Goal: Task Accomplishment & Management: Use online tool/utility

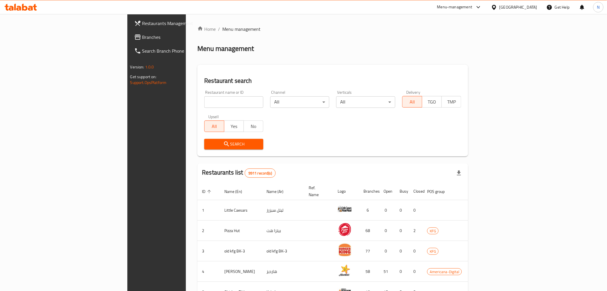
click at [201, 108] on div "Restaurant name or ID Restaurant name or ID" at bounding box center [234, 99] width 66 height 24
drag, startPoint x: 203, startPoint y: 99, endPoint x: 211, endPoint y: 100, distance: 7.8
click at [204, 99] on input "search" at bounding box center [233, 101] width 59 height 11
paste input "647257"
type input "647257"
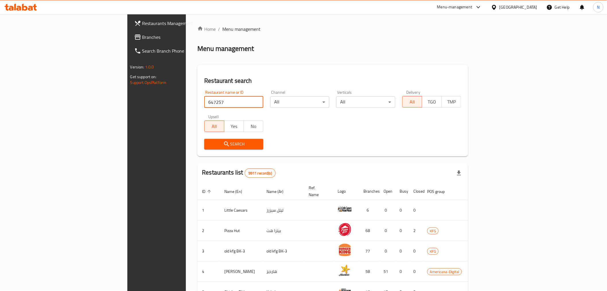
click button "Search" at bounding box center [233, 144] width 59 height 11
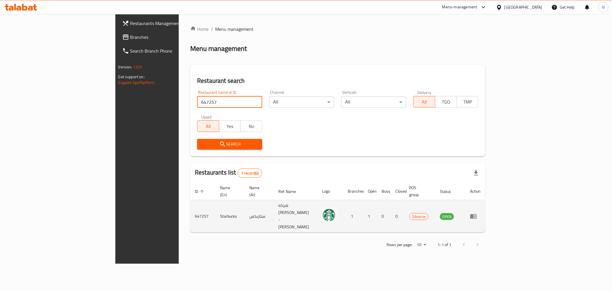
click at [477, 214] on icon "enhanced table" at bounding box center [474, 216] width 6 height 5
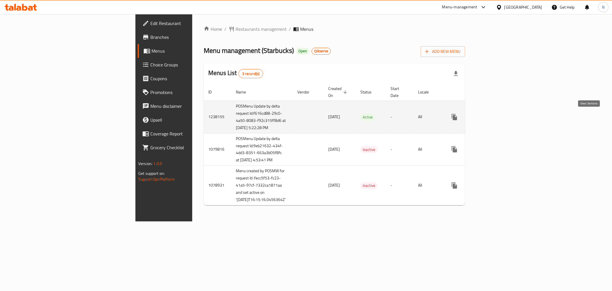
click at [500, 116] on icon "enhanced table" at bounding box center [496, 116] width 7 height 7
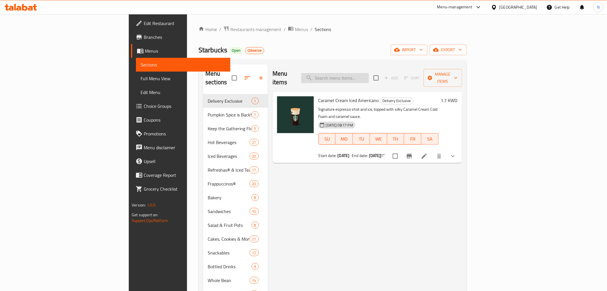
click at [369, 78] on input "search" at bounding box center [335, 78] width 68 height 10
paste input "Peach Apple Cream Iced Tea"
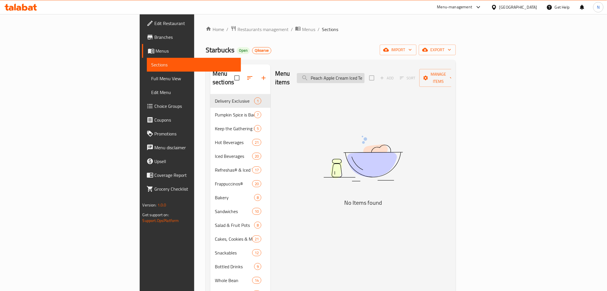
drag, startPoint x: 394, startPoint y: 76, endPoint x: 360, endPoint y: 74, distance: 34.2
click at [360, 74] on input "Peach Apple Cream Iced Tea" at bounding box center [331, 78] width 68 height 10
click at [365, 74] on input "Peach Apple Cream Iced Tea" at bounding box center [331, 78] width 68 height 10
type input "Peach Apple Cream Iced Tea"
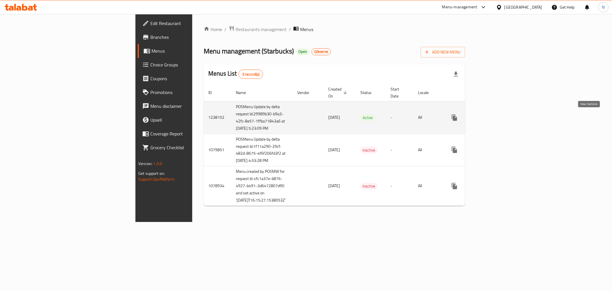
click at [500, 119] on icon "enhanced table" at bounding box center [496, 117] width 7 height 7
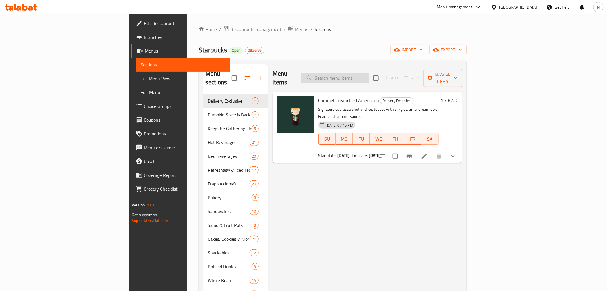
click at [369, 73] on input "search" at bounding box center [335, 78] width 68 height 10
paste input "Peach Apple Cream Iced Tea"
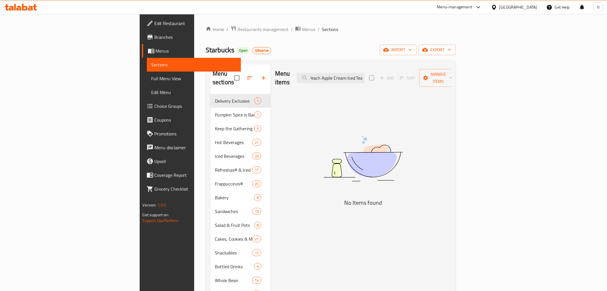
type input "Peach Apple Cream Iced Tea"
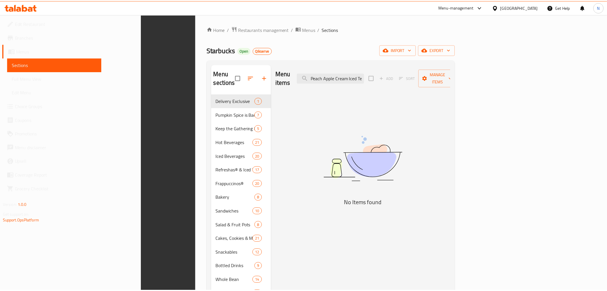
scroll to position [80, 0]
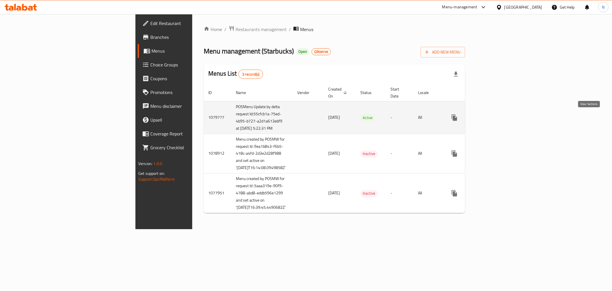
click at [500, 116] on icon "enhanced table" at bounding box center [496, 117] width 7 height 7
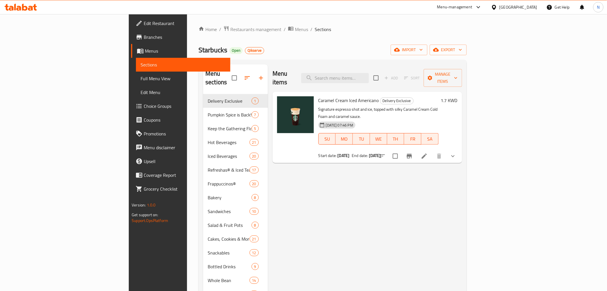
click at [392, 79] on div "Menu items Add Sort Manage items" at bounding box center [368, 77] width 190 height 27
click at [369, 73] on input "search" at bounding box center [335, 78] width 68 height 10
paste input "Peach Apple Cream Iced Tea"
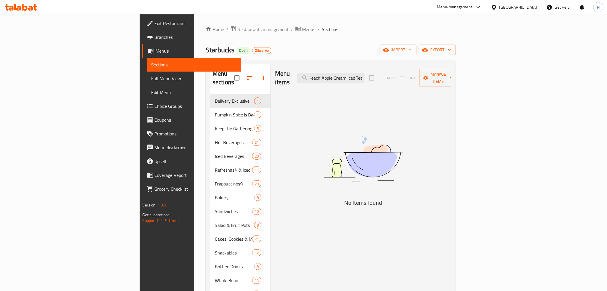
type input "Peach Apple Cream Iced Tea"
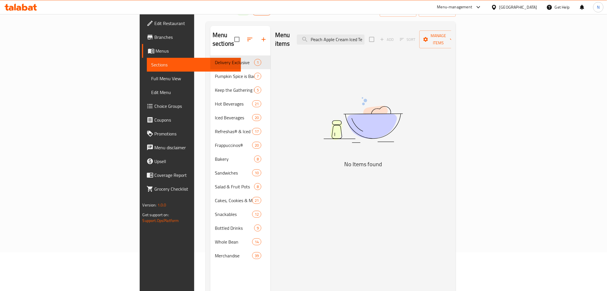
scroll to position [0, 0]
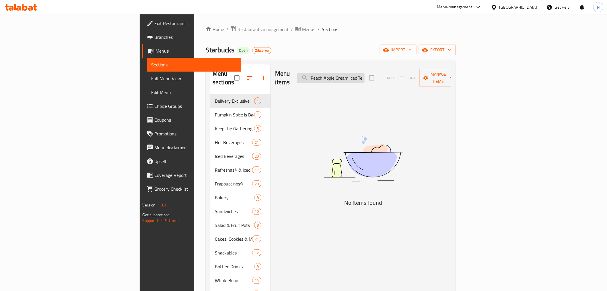
click at [365, 73] on input "Peach Apple Cream Iced Tea" at bounding box center [331, 78] width 68 height 10
drag, startPoint x: 392, startPoint y: 71, endPoint x: 437, endPoint y: 74, distance: 45.7
click at [438, 73] on div "Menu items Peach Apple Cream Iced Tea Add Sort Manage items" at bounding box center [363, 77] width 176 height 27
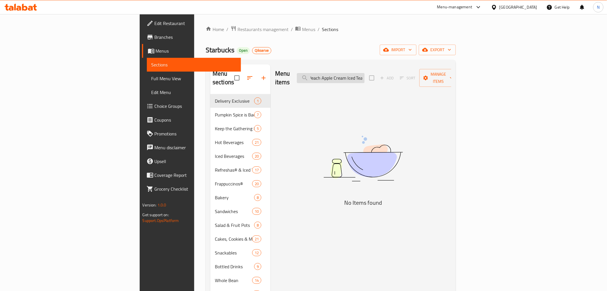
drag, startPoint x: 414, startPoint y: 75, endPoint x: 408, endPoint y: 77, distance: 5.8
click at [365, 75] on input "Peach Apple Cream Iced Tea" at bounding box center [331, 78] width 68 height 10
click at [365, 77] on input "Peach Apple Cream Iced Tea" at bounding box center [331, 78] width 68 height 10
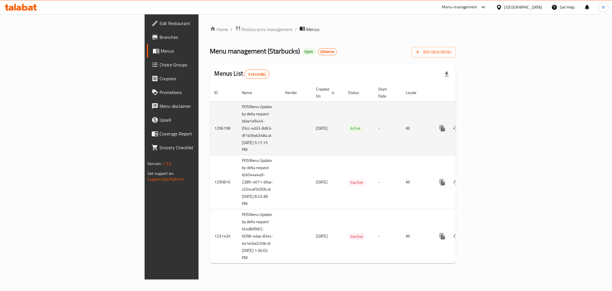
click at [487, 125] on icon "enhanced table" at bounding box center [484, 128] width 7 height 7
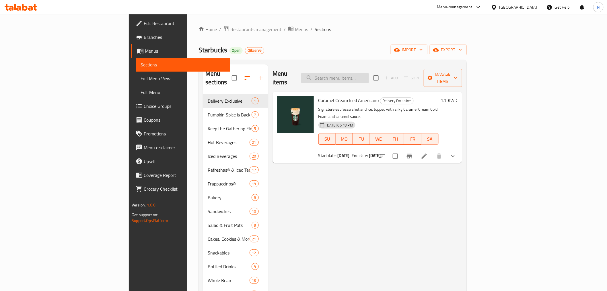
click at [369, 75] on input "search" at bounding box center [335, 78] width 68 height 10
paste input "Peach Apple Cream Iced Tea"
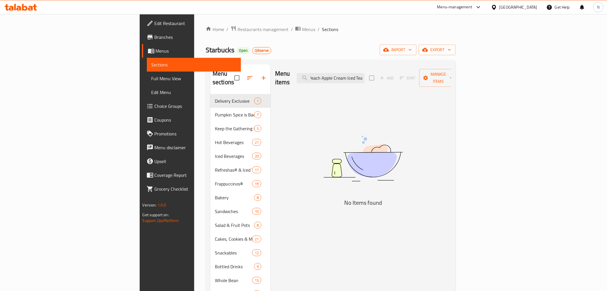
type input "Peach Apple Cream Iced Tea"
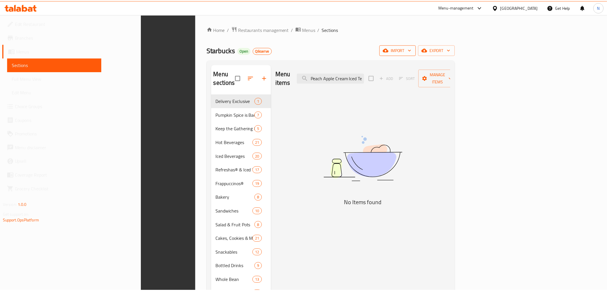
scroll to position [80, 0]
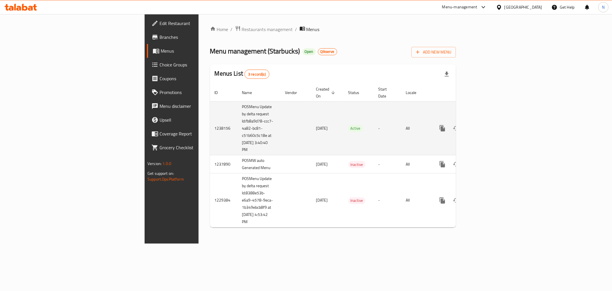
click at [487, 125] on icon "enhanced table" at bounding box center [484, 128] width 7 height 7
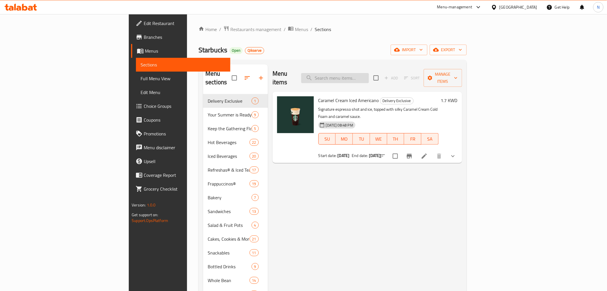
click at [369, 73] on input "search" at bounding box center [335, 78] width 68 height 10
paste input "Peach Apple Cream Iced Tea"
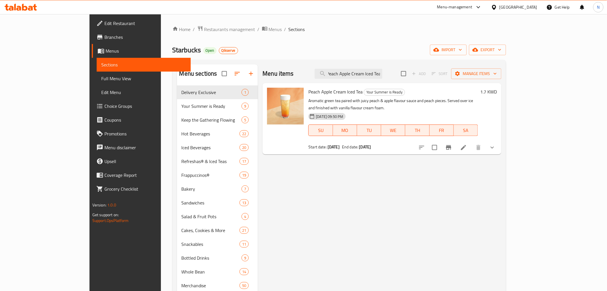
type input "Peach Apple Cream Iced Tea"
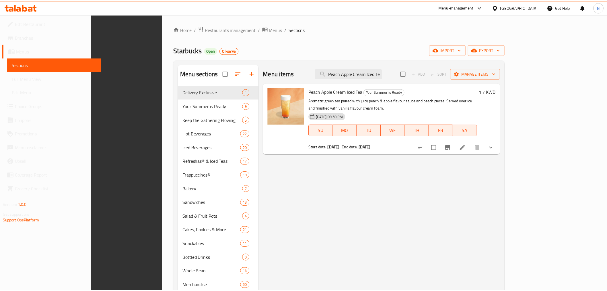
scroll to position [80, 0]
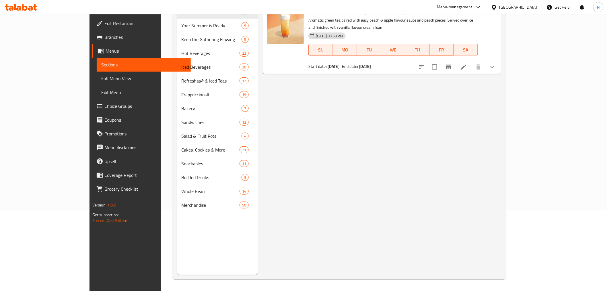
click at [383, 139] on div "Menu items Peach Apple Cream Iced Tea Add Sort Manage items Peach Apple Cream I…" at bounding box center [380, 129] width 244 height 291
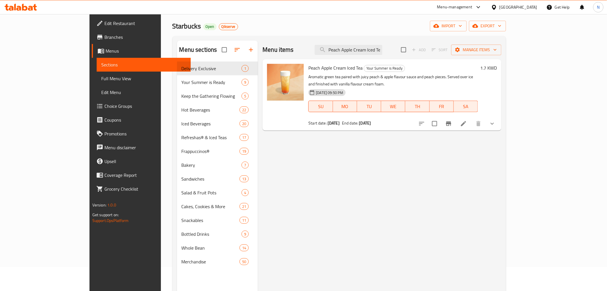
scroll to position [0, 0]
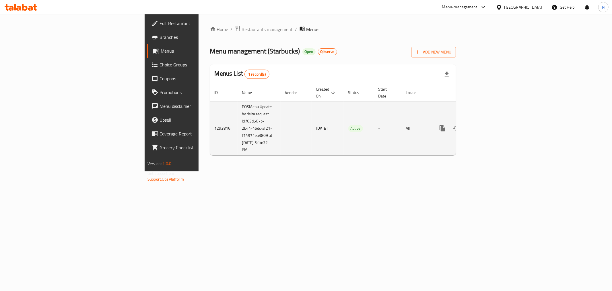
click at [491, 121] on link "enhanced table" at bounding box center [484, 128] width 14 height 14
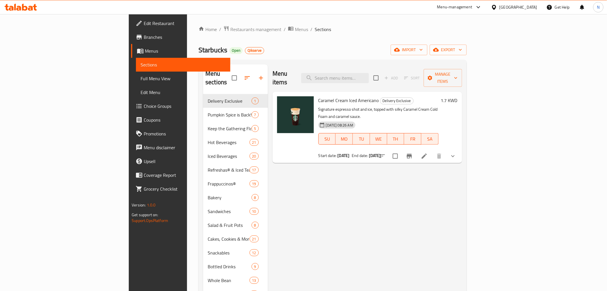
click at [378, 67] on div "Menu items Add Sort Manage items" at bounding box center [368, 77] width 190 height 27
click at [369, 73] on input "search" at bounding box center [335, 78] width 68 height 10
paste input "Peach Apple Cream Iced Tea"
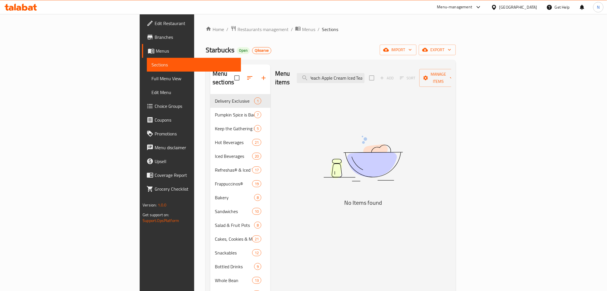
type input "Peach Apple Cream Iced Tea"
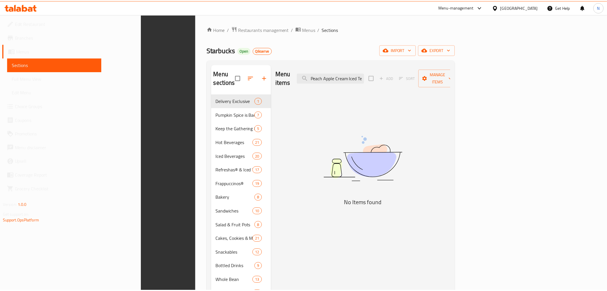
scroll to position [80, 0]
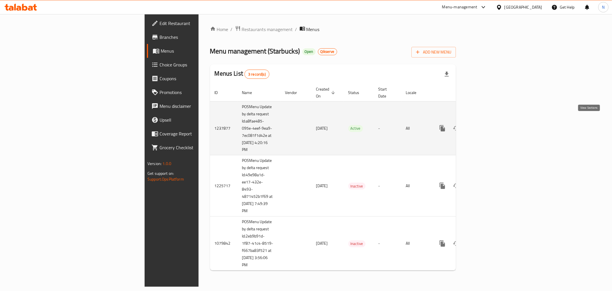
click at [491, 121] on link "enhanced table" at bounding box center [484, 128] width 14 height 14
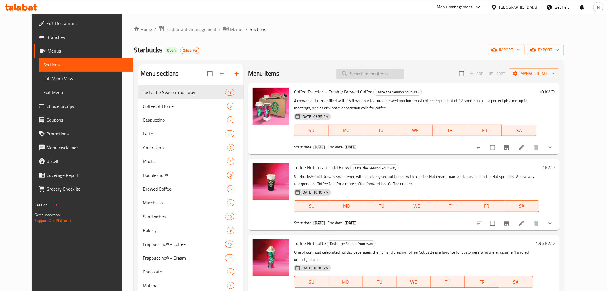
click at [371, 78] on input "search" at bounding box center [371, 74] width 68 height 10
paste input "Frozen Mango Dragonfruit Starbucks Refresha® Drink"
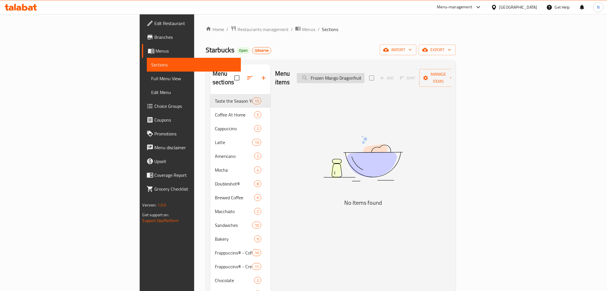
click at [365, 73] on input "Frozen Mango Dragonfruit Starbucks Refresha® Drink" at bounding box center [331, 78] width 68 height 10
paste input "Berry Hibiscus"
click at [365, 78] on input "Frozen Berry Hibiscus Starbucks Refresha® Drink" at bounding box center [331, 78] width 68 height 10
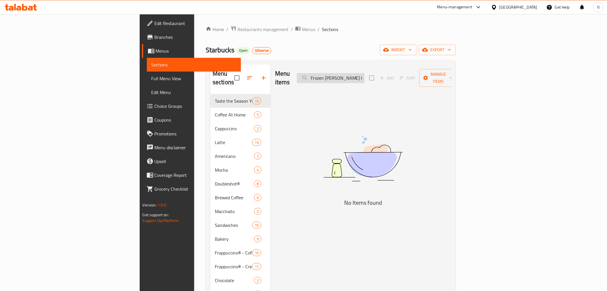
click at [365, 78] on input "Frozen Berry Hibiscus Starbucks Refresha® Drink" at bounding box center [331, 78] width 68 height 10
paste input "Strawberry Acai"
click at [365, 76] on input "Frozen Strawberry Acai Starbucks Refresha® Drink" at bounding box center [331, 78] width 68 height 10
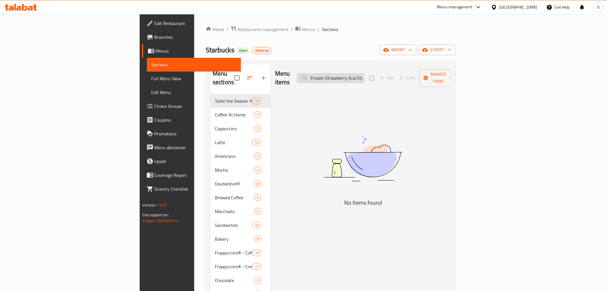
click at [365, 76] on input "Frozen Strawberry Acai Starbucks Refresha® Drink" at bounding box center [331, 78] width 68 height 10
paste input "Peach Apple Cream Iced Tea"
type input "Peach Apple Cream Iced Tea"
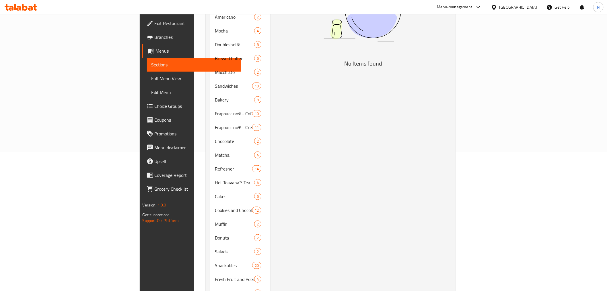
scroll to position [53, 0]
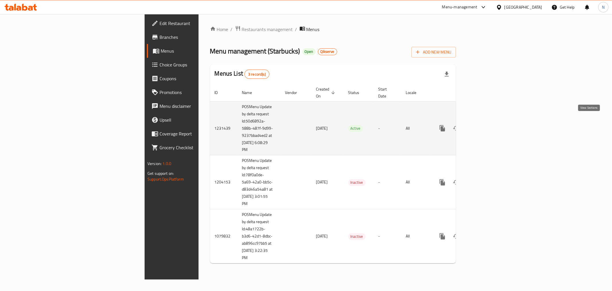
click at [487, 125] on icon "enhanced table" at bounding box center [484, 128] width 7 height 7
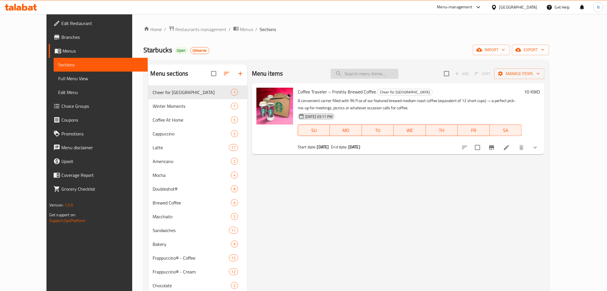
click at [378, 76] on input "search" at bounding box center [365, 74] width 68 height 10
paste input "Frozen Mango Dragonfruit Starbucks Refresha® Drink"
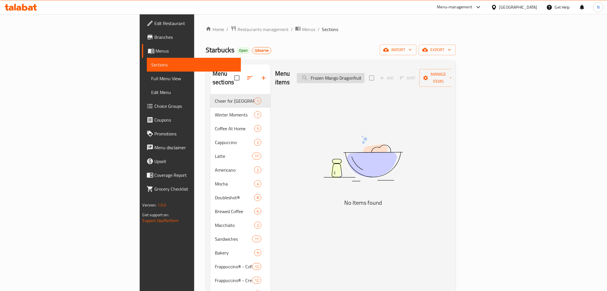
click at [365, 73] on input "Frozen Mango Dragonfruit Starbucks Refresha® Drink" at bounding box center [331, 78] width 68 height 10
paste input "[PERSON_NAME] Hibiscus"
click at [365, 75] on input "Frozen [PERSON_NAME] Hibiscus Starbucks Refresha® Drink" at bounding box center [331, 78] width 68 height 10
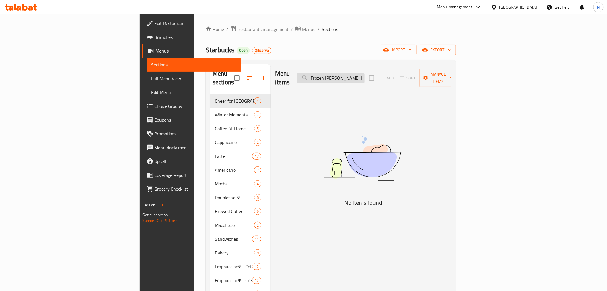
click at [365, 75] on input "Frozen [PERSON_NAME] Hibiscus Starbucks Refresha® Drink" at bounding box center [331, 78] width 68 height 10
paste input "Strawberry Acai"
click at [365, 73] on input "Frozen Strawberry Acai Starbucks Refresha® Drink" at bounding box center [331, 78] width 68 height 10
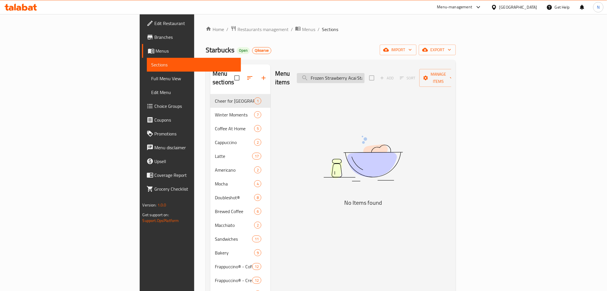
click at [365, 73] on input "Frozen Strawberry Acai Starbucks Refresha® Drink" at bounding box center [331, 78] width 68 height 10
paste input "Peach Apple Cream Iced Tea"
type input "Peach Apple Cream Iced Tea"
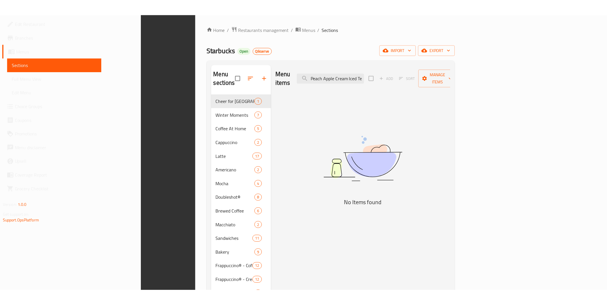
scroll to position [226, 0]
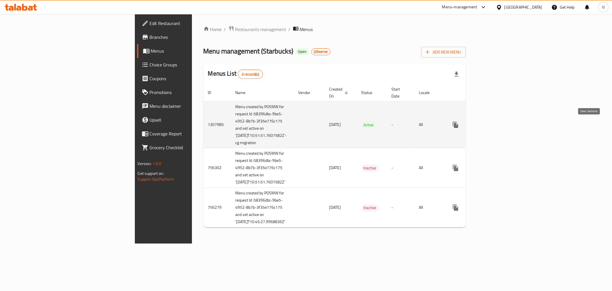
click at [501, 125] on icon "enhanced table" at bounding box center [497, 124] width 7 height 7
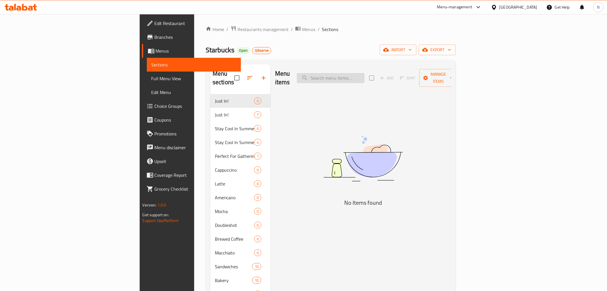
click at [365, 73] on input "search" at bounding box center [331, 78] width 68 height 10
paste input "Frozen Mango Dragonfruit Starbucks Refresha® Drink"
click at [365, 76] on input "Frozen Mango Dragonfruit Starbucks Refresha® Drink" at bounding box center [331, 78] width 68 height 10
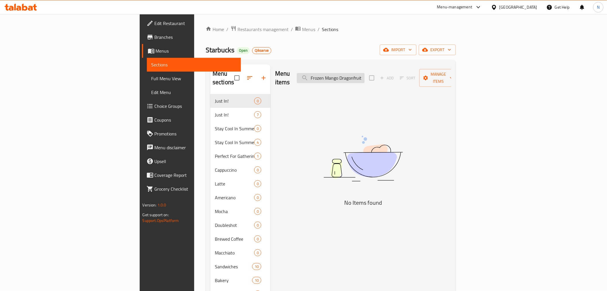
paste input "[PERSON_NAME] Hibiscus"
click at [365, 75] on input "Frozen [PERSON_NAME] Hibiscus Starbucks Refresha® Drink" at bounding box center [331, 78] width 68 height 10
paste input "Strawberry Acai"
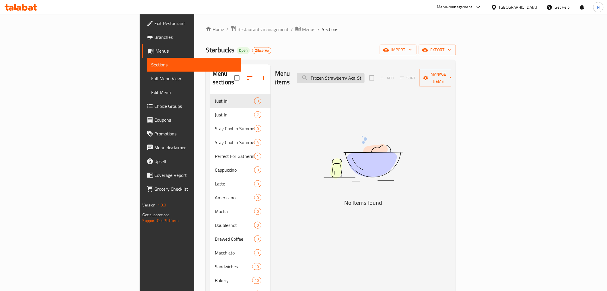
click at [365, 75] on input "Frozen Strawberry Acai Starbucks Refresha® Drink" at bounding box center [331, 78] width 68 height 10
paste input "Peach Apple Cream Iced Tea"
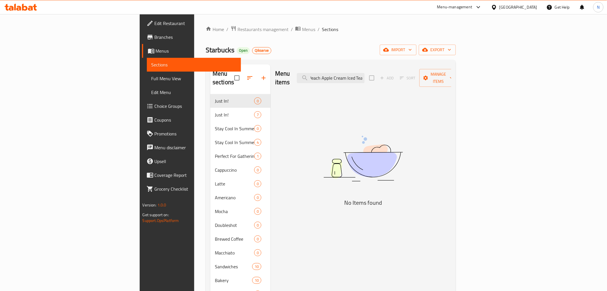
type input "Peach Apple Cream Iced Tea"
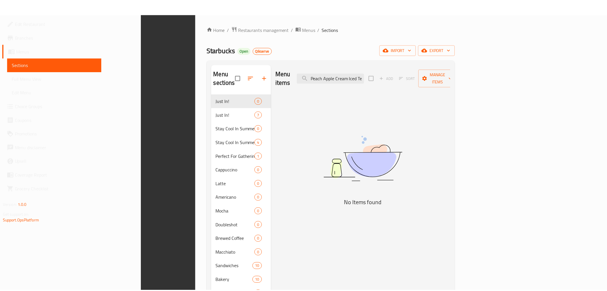
scroll to position [226, 0]
